Goal: Complete application form: Complete application form

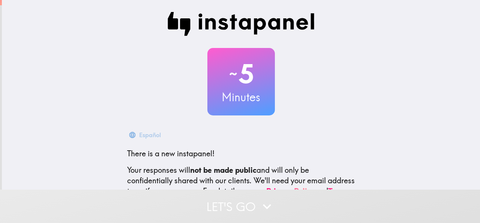
scroll to position [89, 0]
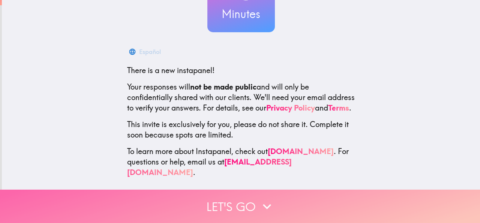
click at [242, 192] on button "Let's go" at bounding box center [240, 206] width 480 height 33
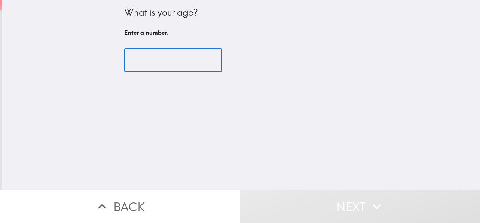
click at [172, 64] on input "number" at bounding box center [173, 60] width 98 height 23
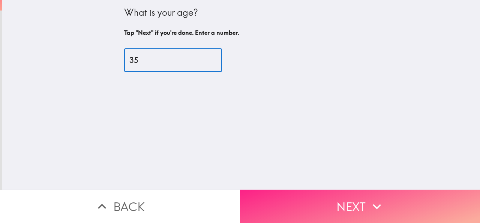
type input "35"
click at [301, 196] on button "Next" at bounding box center [360, 206] width 240 height 33
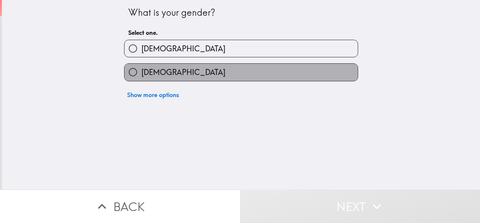
click at [166, 72] on label "[DEMOGRAPHIC_DATA]" at bounding box center [240, 72] width 233 height 17
click at [141, 72] on input "[DEMOGRAPHIC_DATA]" at bounding box center [132, 72] width 17 height 17
radio input "true"
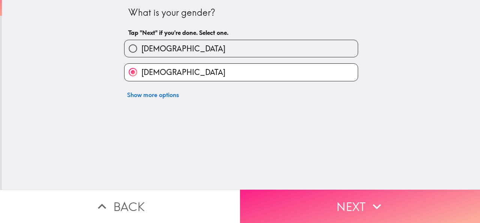
click at [278, 190] on button "Next" at bounding box center [360, 206] width 240 height 33
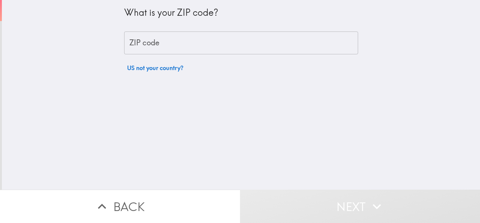
click at [167, 39] on input "ZIP code" at bounding box center [241, 42] width 234 height 23
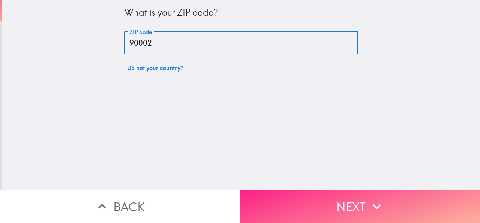
type input "90002"
click at [301, 203] on button "Next" at bounding box center [360, 206] width 240 height 33
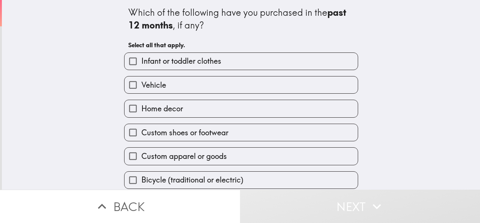
click at [202, 63] on span "Infant or toddler clothes" at bounding box center [181, 61] width 80 height 10
click at [141, 63] on input "Infant or toddler clothes" at bounding box center [132, 61] width 17 height 17
checkbox input "true"
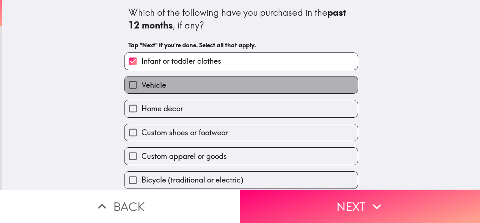
click at [185, 80] on label "Vehicle" at bounding box center [240, 84] width 233 height 17
click at [141, 80] on input "Vehicle" at bounding box center [132, 84] width 17 height 17
checkbox input "true"
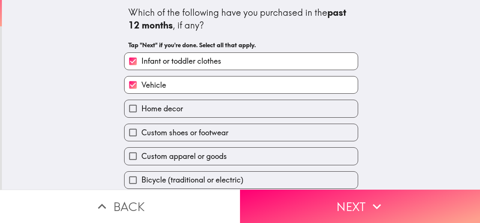
click at [171, 114] on span "Home decor" at bounding box center [162, 108] width 42 height 10
click at [141, 114] on input "Home decor" at bounding box center [132, 108] width 17 height 17
checkbox input "true"
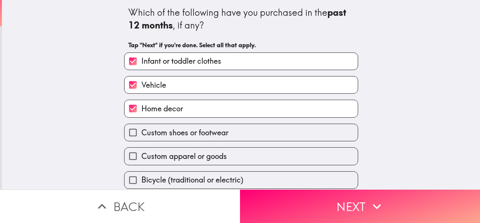
click at [170, 132] on span "Custom shoes or footwear" at bounding box center [184, 132] width 87 height 10
click at [141, 132] on input "Custom shoes or footwear" at bounding box center [132, 132] width 17 height 17
checkbox input "true"
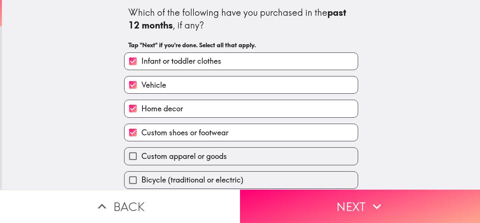
click at [178, 151] on label "Custom apparel or goods" at bounding box center [240, 156] width 233 height 17
click at [141, 151] on input "Custom apparel or goods" at bounding box center [132, 156] width 17 height 17
checkbox input "true"
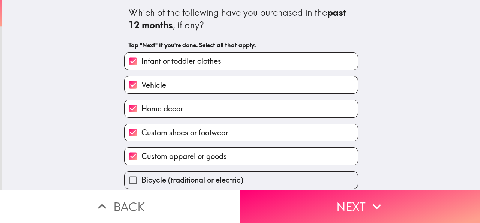
scroll to position [55, 0]
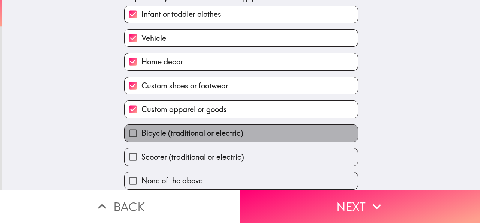
click at [188, 125] on label "Bicycle (traditional or electric)" at bounding box center [240, 133] width 233 height 17
click at [141, 125] on input "Bicycle (traditional or electric)" at bounding box center [132, 133] width 17 height 17
checkbox input "true"
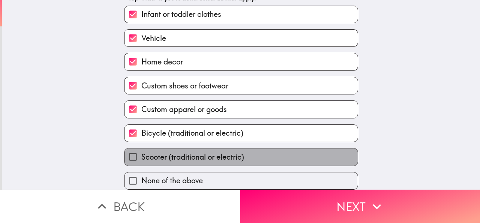
click at [183, 152] on span "Scooter (traditional or electric)" at bounding box center [192, 157] width 103 height 10
click at [141, 148] on input "Scooter (traditional or electric)" at bounding box center [132, 156] width 17 height 17
checkbox input "true"
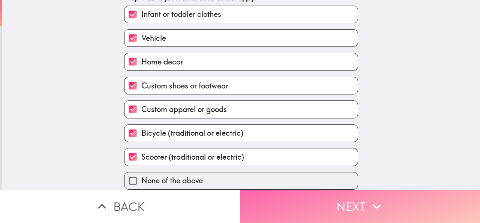
click at [277, 193] on button "Next" at bounding box center [360, 206] width 240 height 33
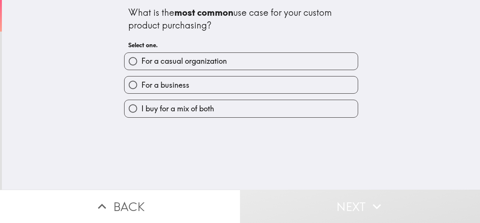
click at [182, 64] on span "For a casual organization" at bounding box center [183, 61] width 85 height 10
click at [141, 64] on input "For a casual organization" at bounding box center [132, 61] width 17 height 17
radio input "true"
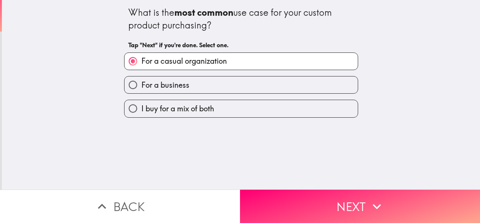
click at [193, 114] on span "I buy for a mix of both" at bounding box center [177, 108] width 73 height 10
click at [141, 114] on input "I buy for a mix of both" at bounding box center [132, 108] width 17 height 17
radio input "true"
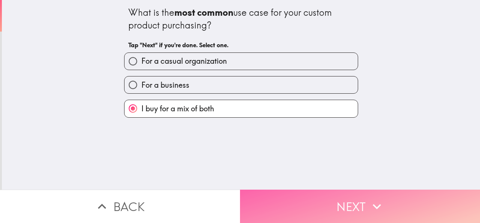
click at [277, 190] on button "Next" at bounding box center [360, 206] width 240 height 33
